Goal: Information Seeking & Learning: Check status

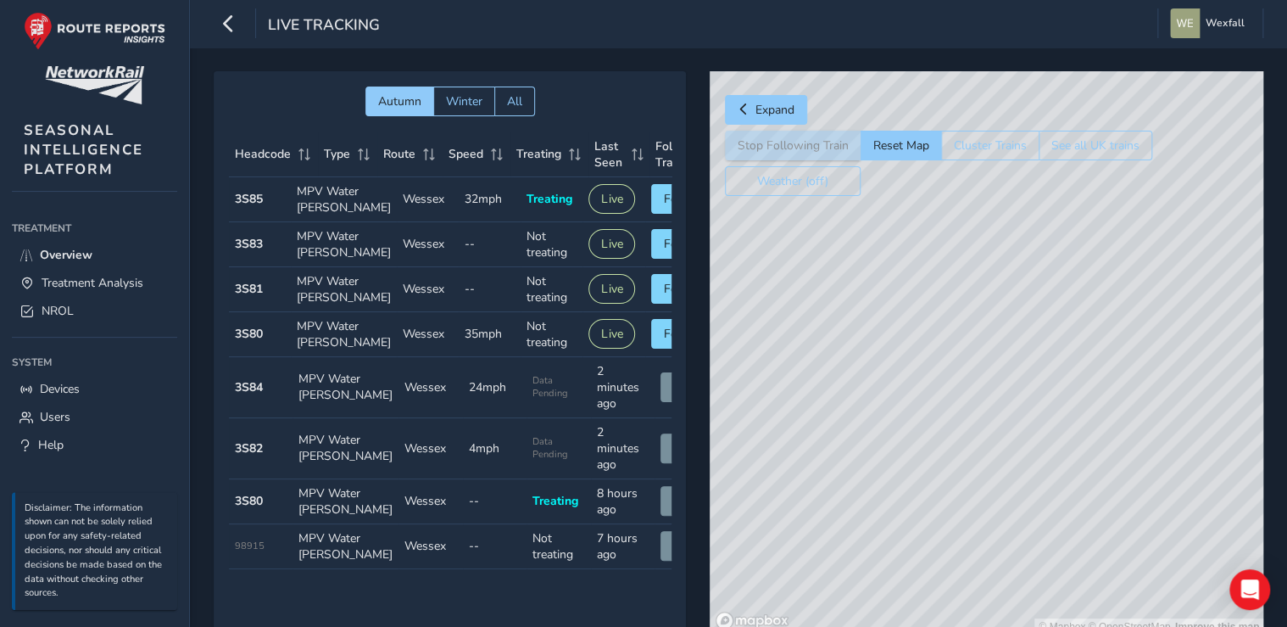
drag, startPoint x: 976, startPoint y: 390, endPoint x: 991, endPoint y: 464, distance: 75.2
click at [991, 464] on div "© Mapbox © OpenStreetMap Improve this map" at bounding box center [987, 353] width 554 height 564
drag, startPoint x: 1086, startPoint y: 291, endPoint x: 960, endPoint y: 394, distance: 162.1
click at [960, 394] on div "© Mapbox © OpenStreetMap Improve this map" at bounding box center [987, 353] width 554 height 564
drag, startPoint x: 998, startPoint y: 310, endPoint x: 947, endPoint y: 355, distance: 68.5
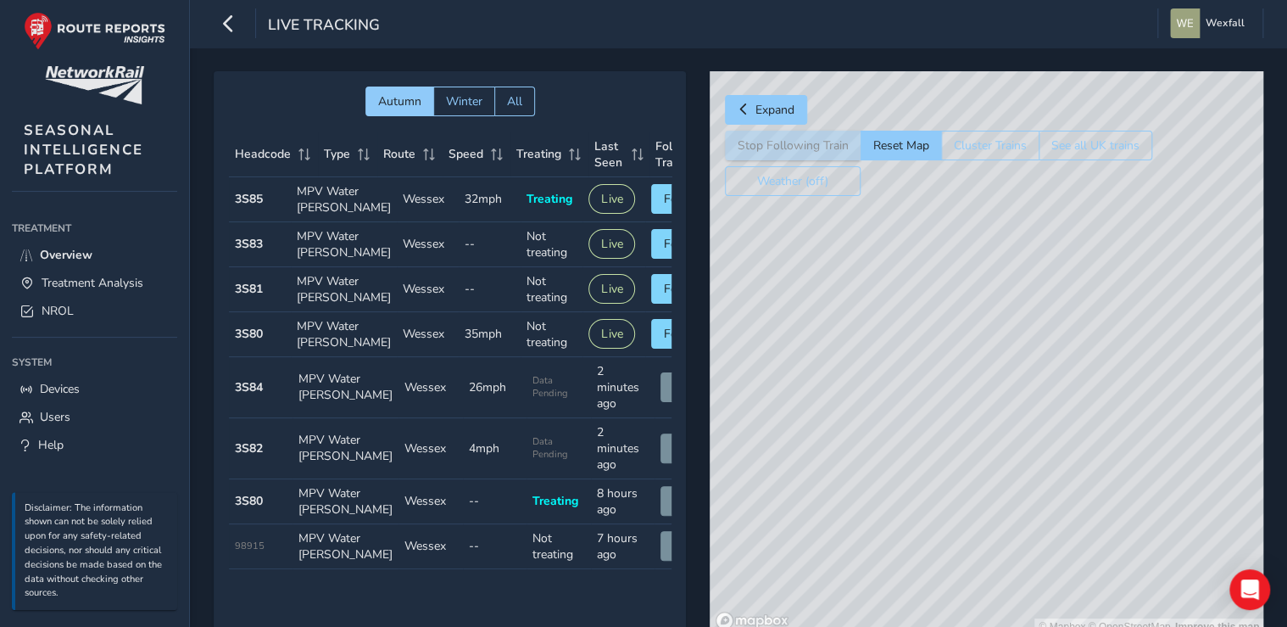
click at [947, 355] on div "© Mapbox © OpenStreetMap Improve this map" at bounding box center [987, 353] width 554 height 564
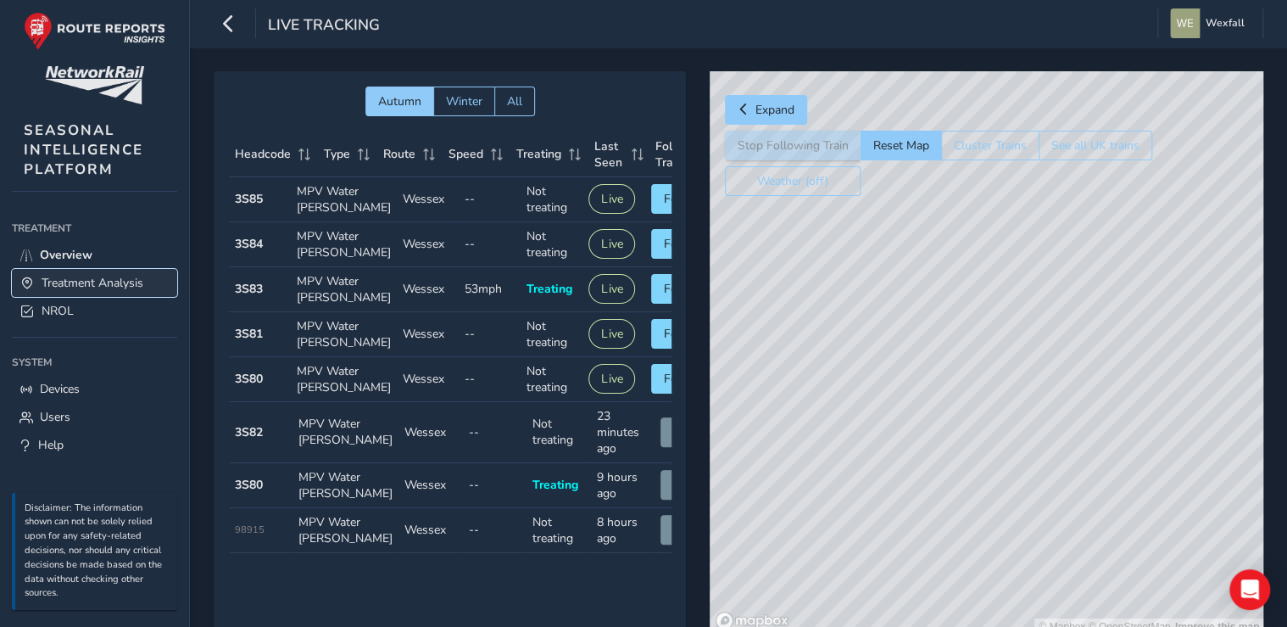
click at [87, 280] on span "Treatment Analysis" at bounding box center [93, 283] width 102 height 16
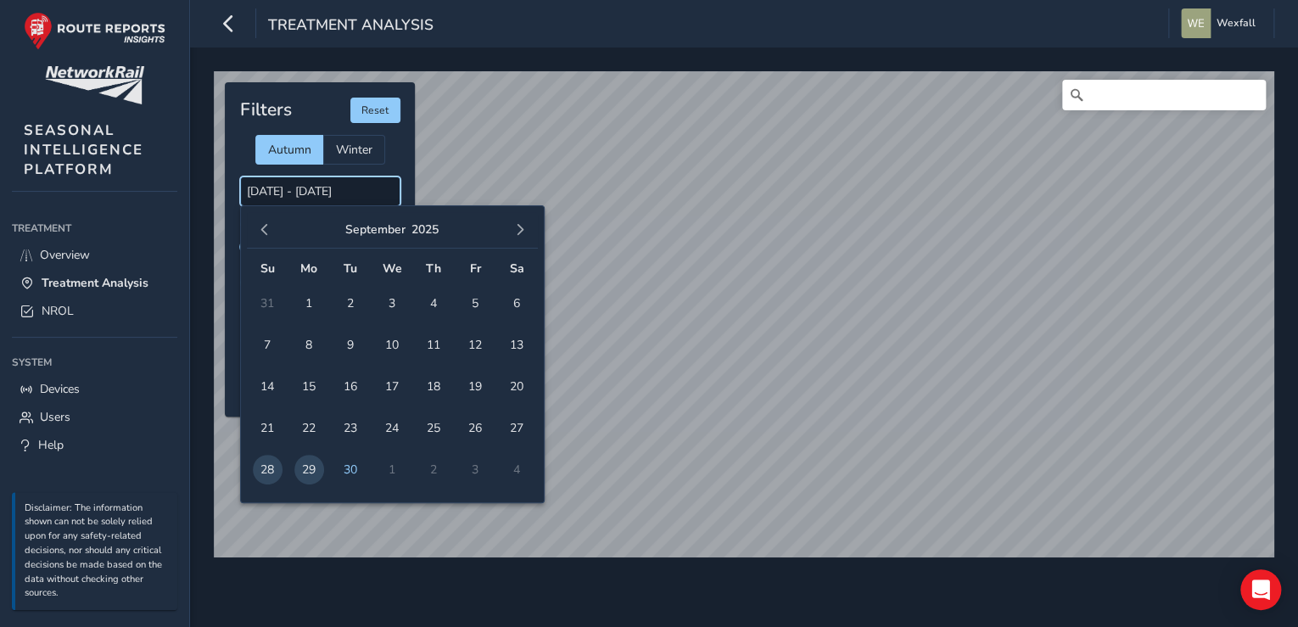
click at [299, 188] on input "[DATE] - [DATE]" at bounding box center [320, 191] width 160 height 30
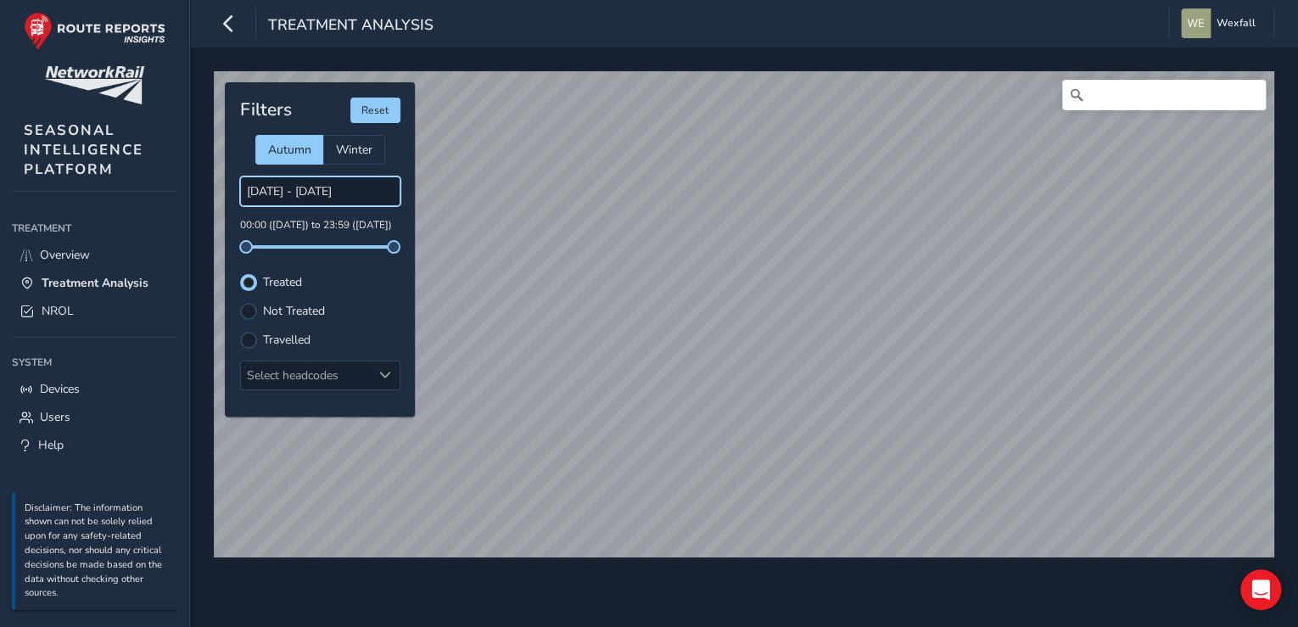
click at [304, 198] on input "[DATE] - [DATE]" at bounding box center [320, 191] width 160 height 30
click at [271, 192] on input "[DATE] - [DATE]" at bounding box center [320, 191] width 160 height 30
click at [368, 185] on input "[DATE] - [DATE]" at bounding box center [320, 191] width 160 height 30
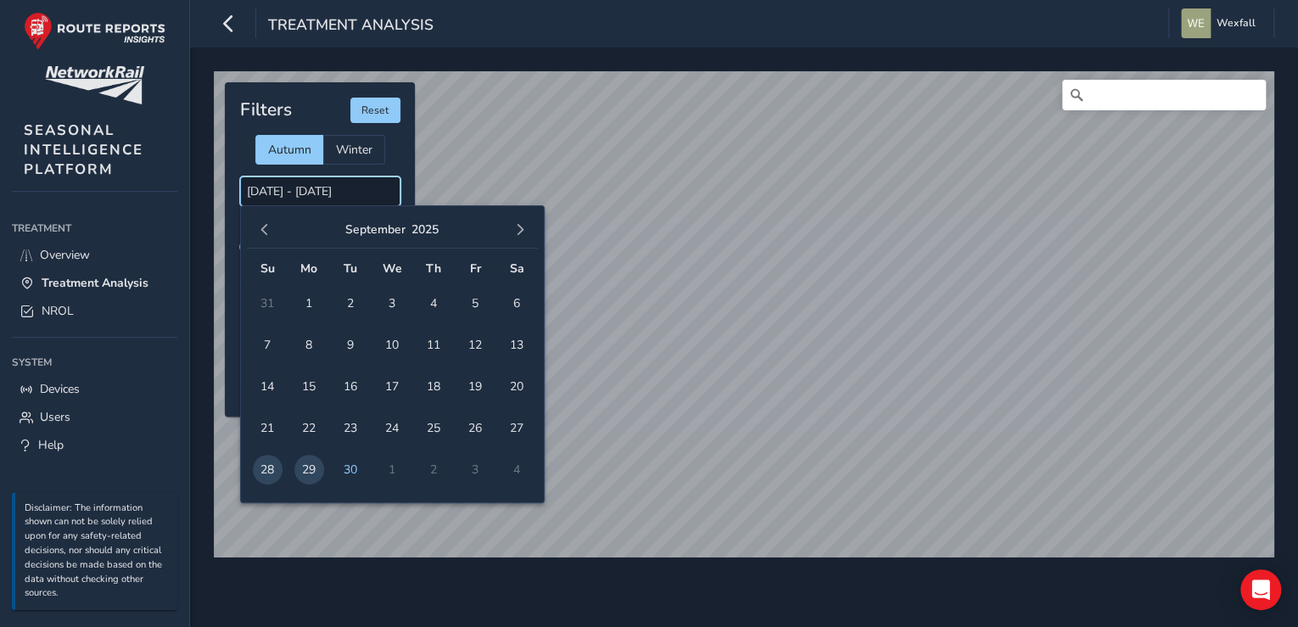
click at [272, 183] on input "[DATE] - [DATE]" at bounding box center [320, 191] width 160 height 30
click at [308, 461] on span "29" at bounding box center [309, 470] width 30 height 30
click at [308, 464] on span "29" at bounding box center [309, 470] width 30 height 30
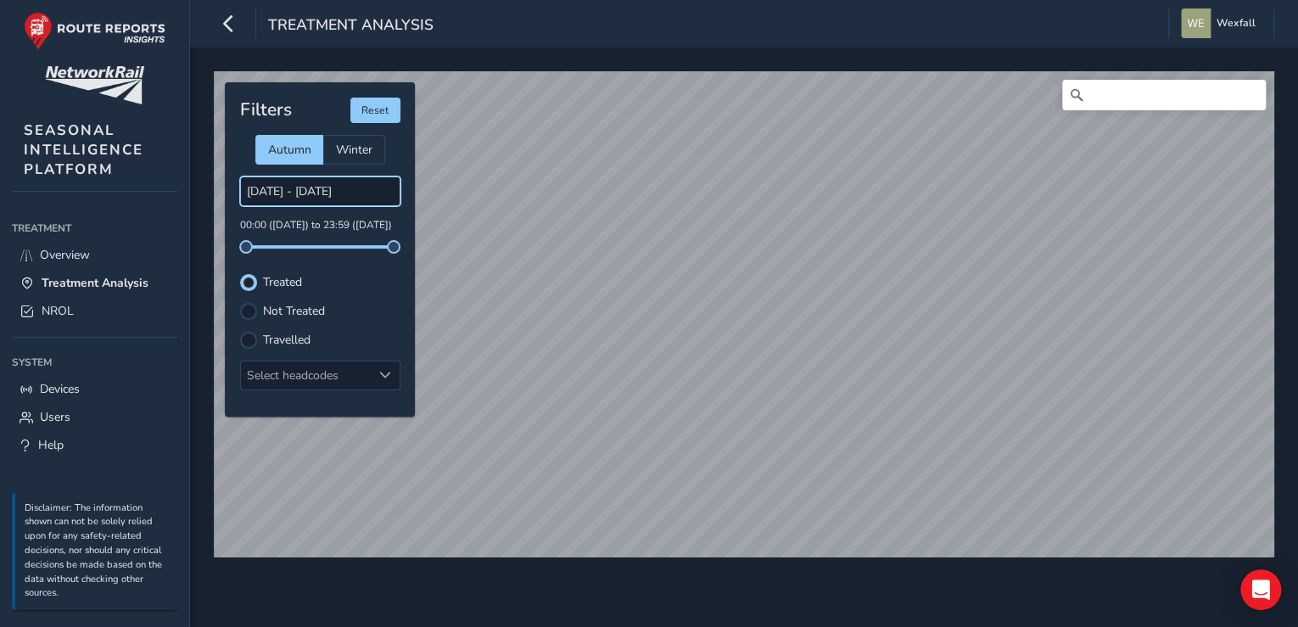
click at [338, 197] on input "[DATE] - [DATE]" at bounding box center [320, 191] width 160 height 30
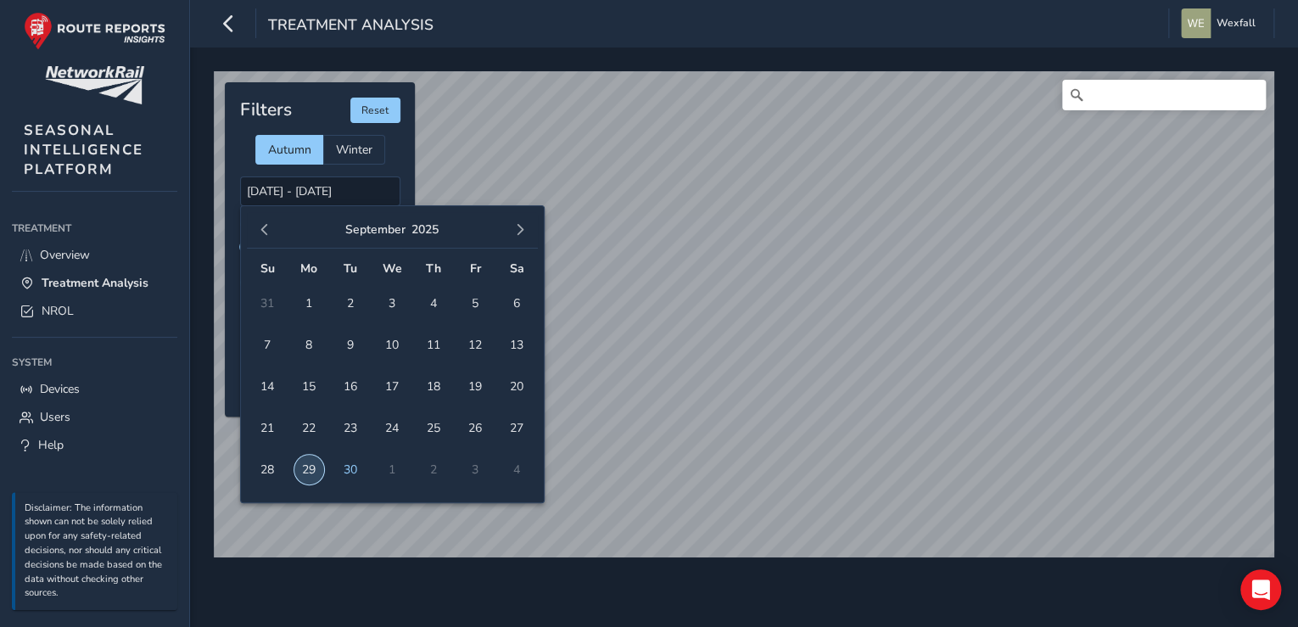
click at [304, 468] on span "29" at bounding box center [309, 470] width 30 height 30
click at [353, 469] on span "30" at bounding box center [351, 470] width 30 height 30
type input "[DATE] - [DATE]"
